Goal: Find contact information: Find contact information

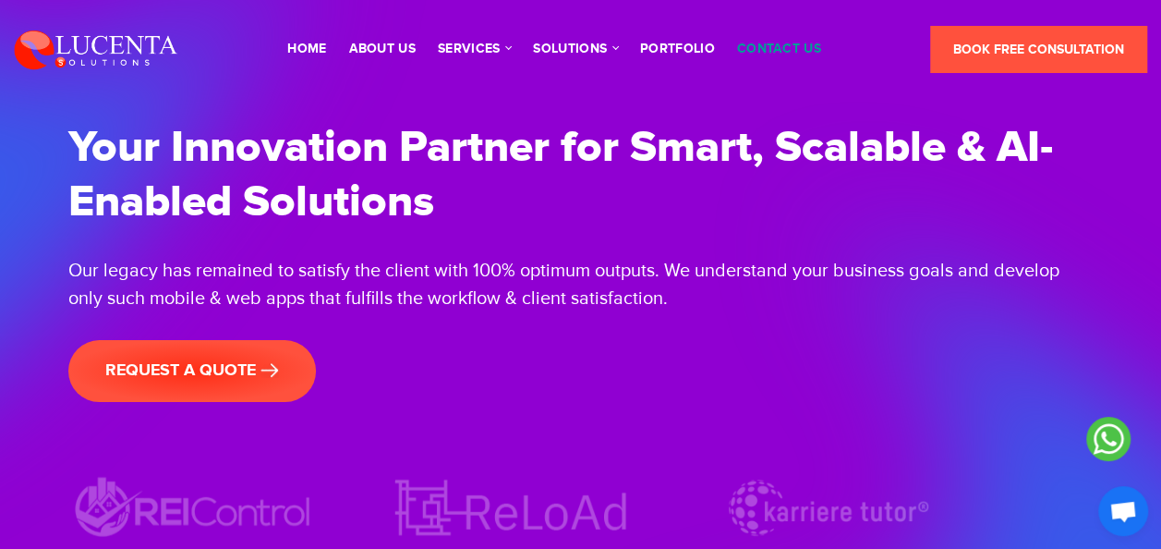
click at [756, 46] on link "contact us" at bounding box center [779, 48] width 84 height 13
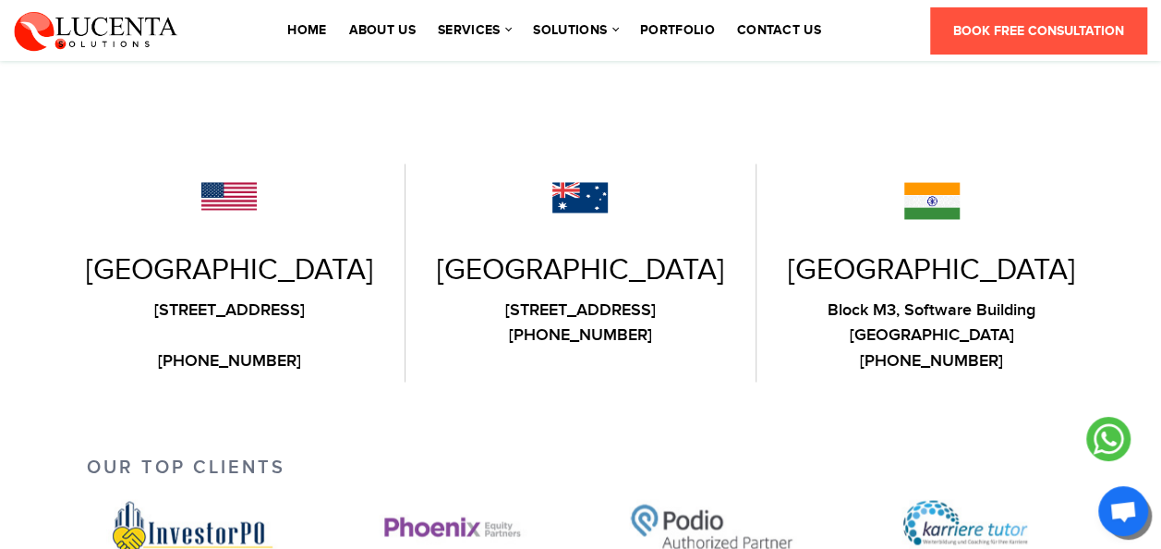
scroll to position [1386, 0]
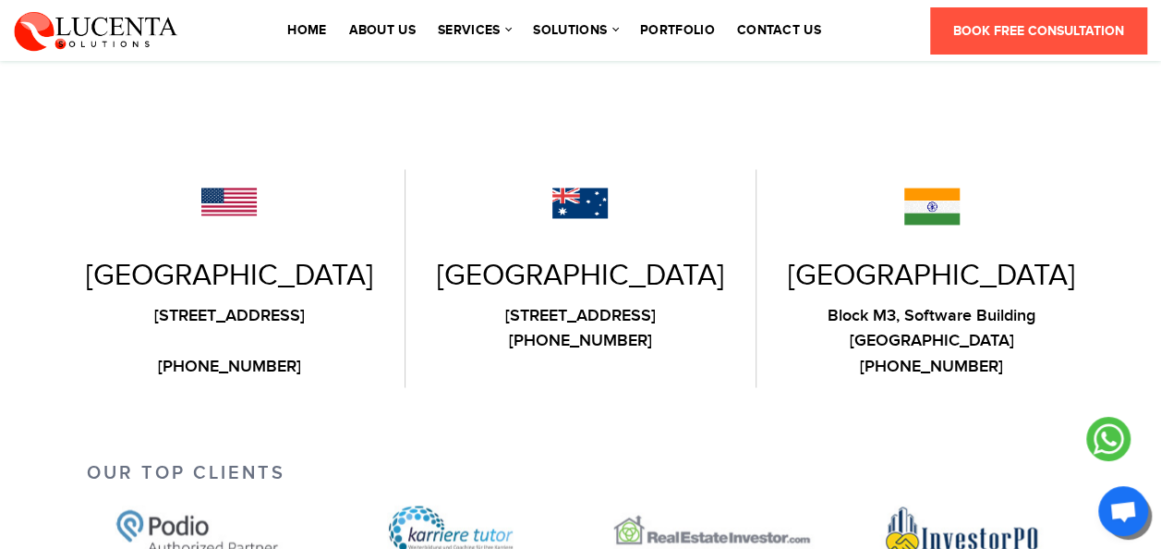
drag, startPoint x: 1026, startPoint y: 350, endPoint x: 902, endPoint y: 344, distance: 124.9
click at [902, 344] on div "India Block M3, Software Building Sitapura, Jaipur, Rajasthan 302033 +91 81144 …" at bounding box center [932, 278] width 351 height 218
copy link "81144 58533"
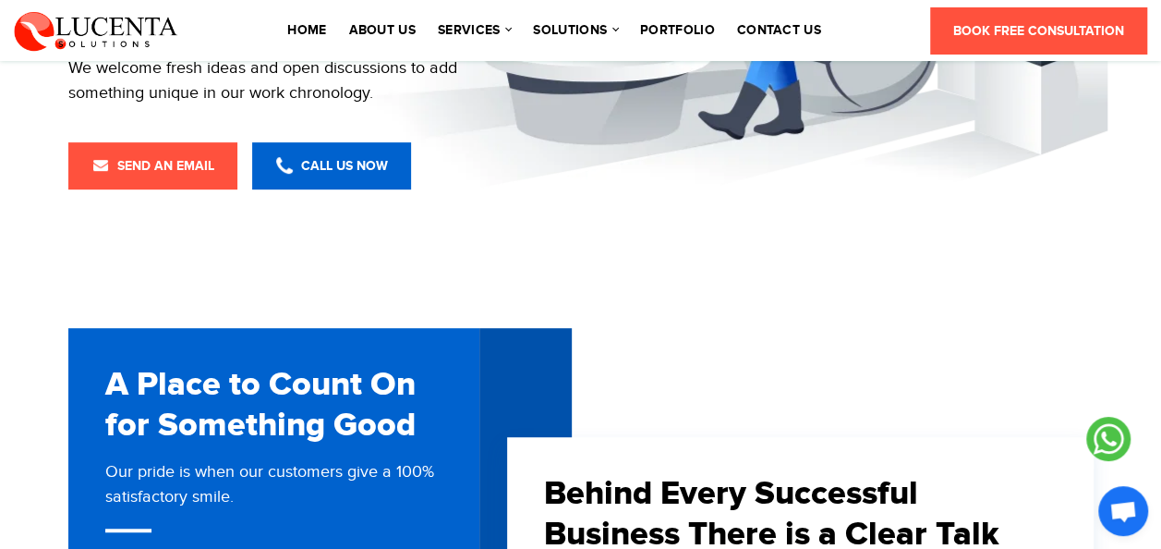
scroll to position [370, 0]
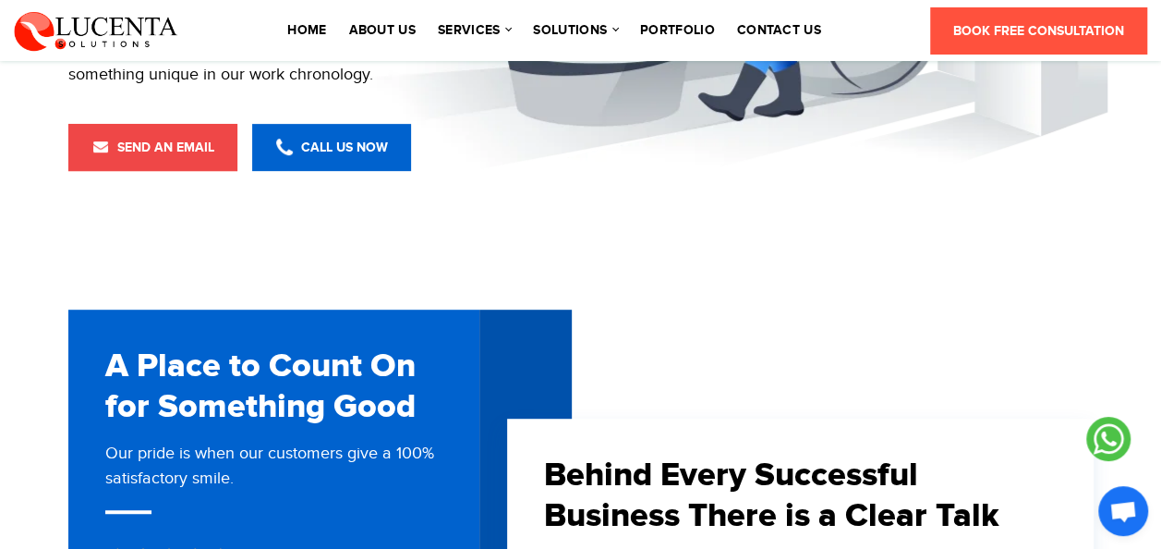
click at [116, 141] on span "Send an Email" at bounding box center [152, 147] width 123 height 16
